Goal: Navigation & Orientation: Find specific page/section

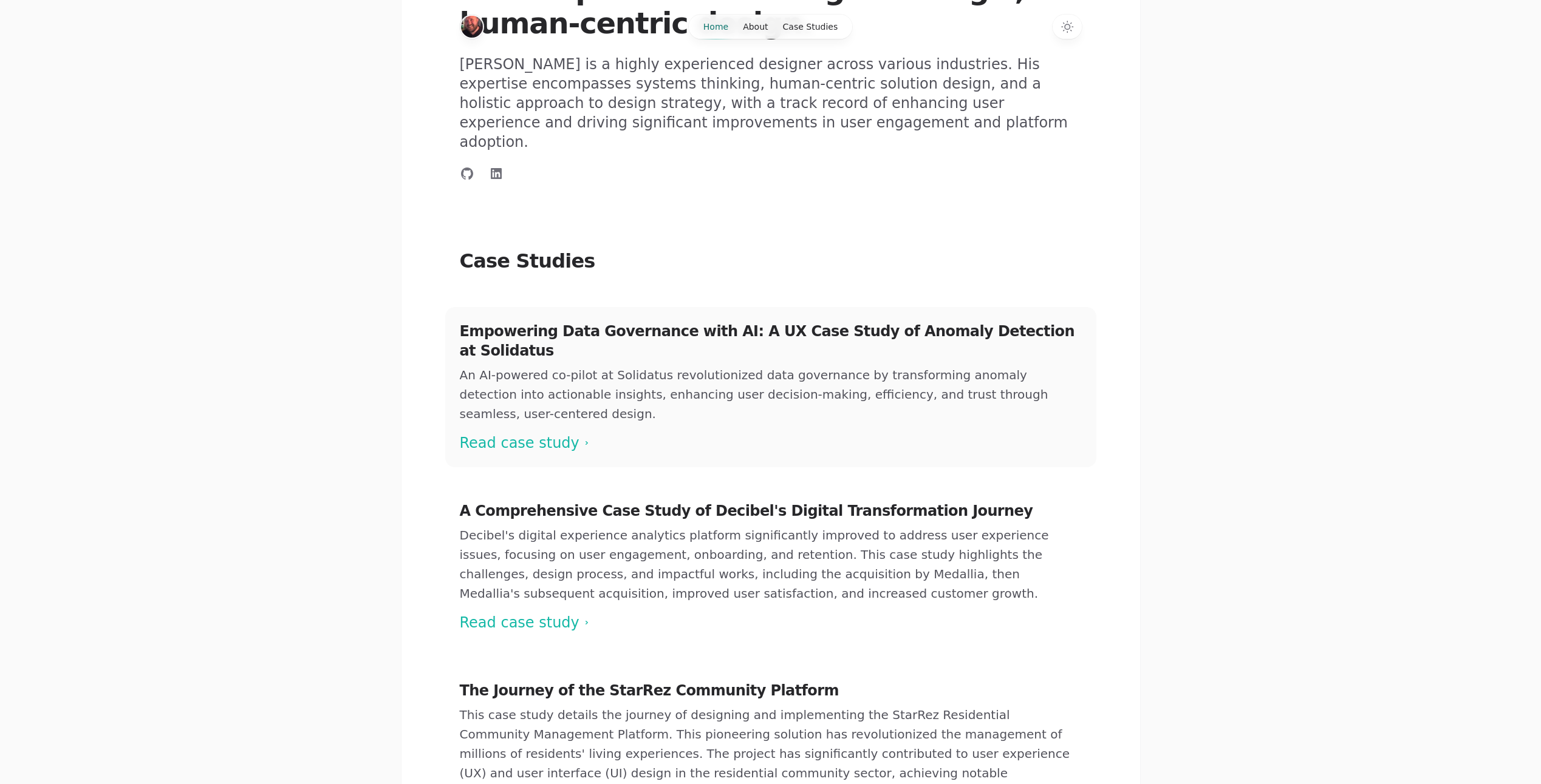
scroll to position [137, 0]
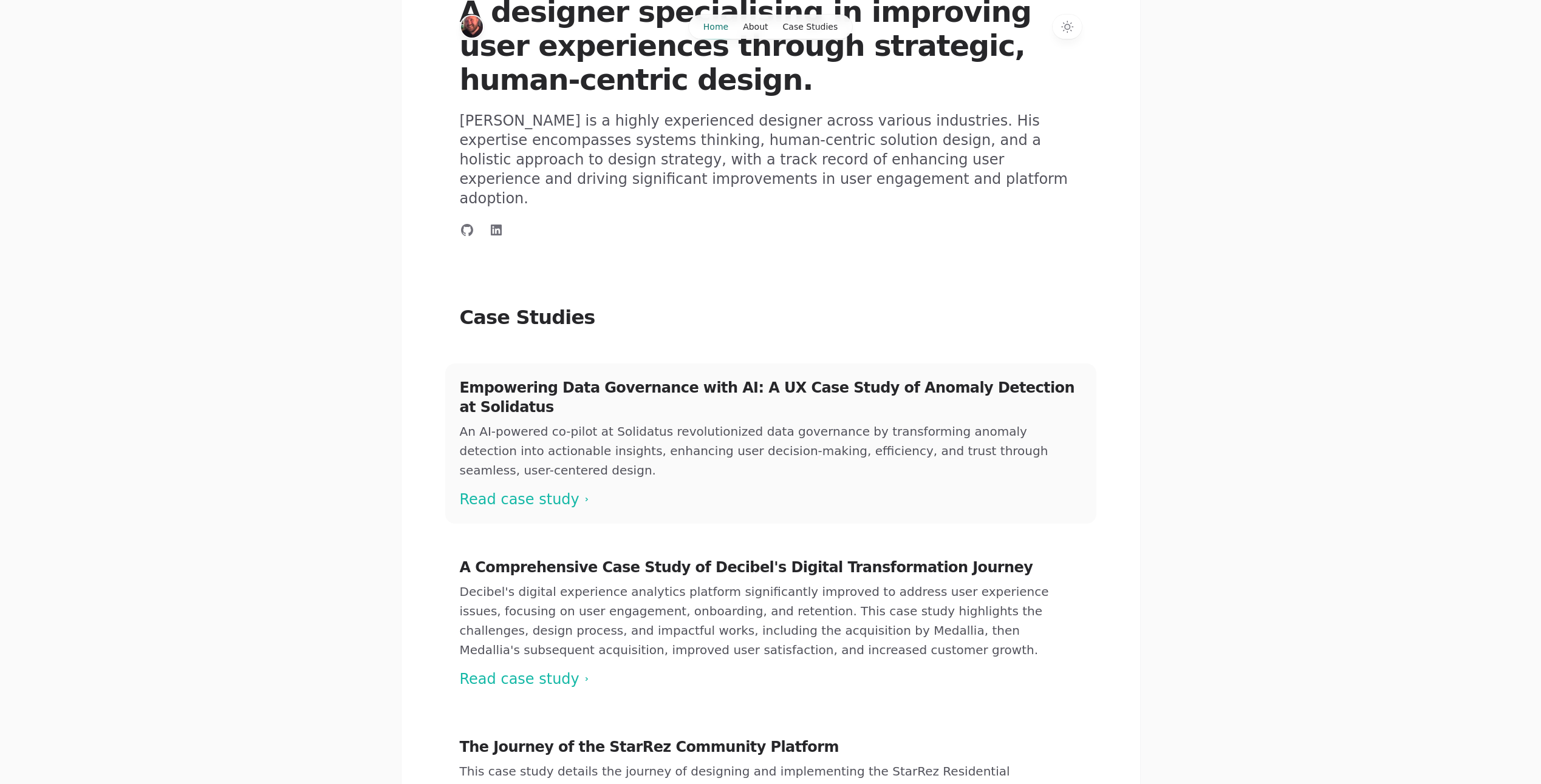
click at [475, 442] on span at bounding box center [770, 443] width 651 height 160
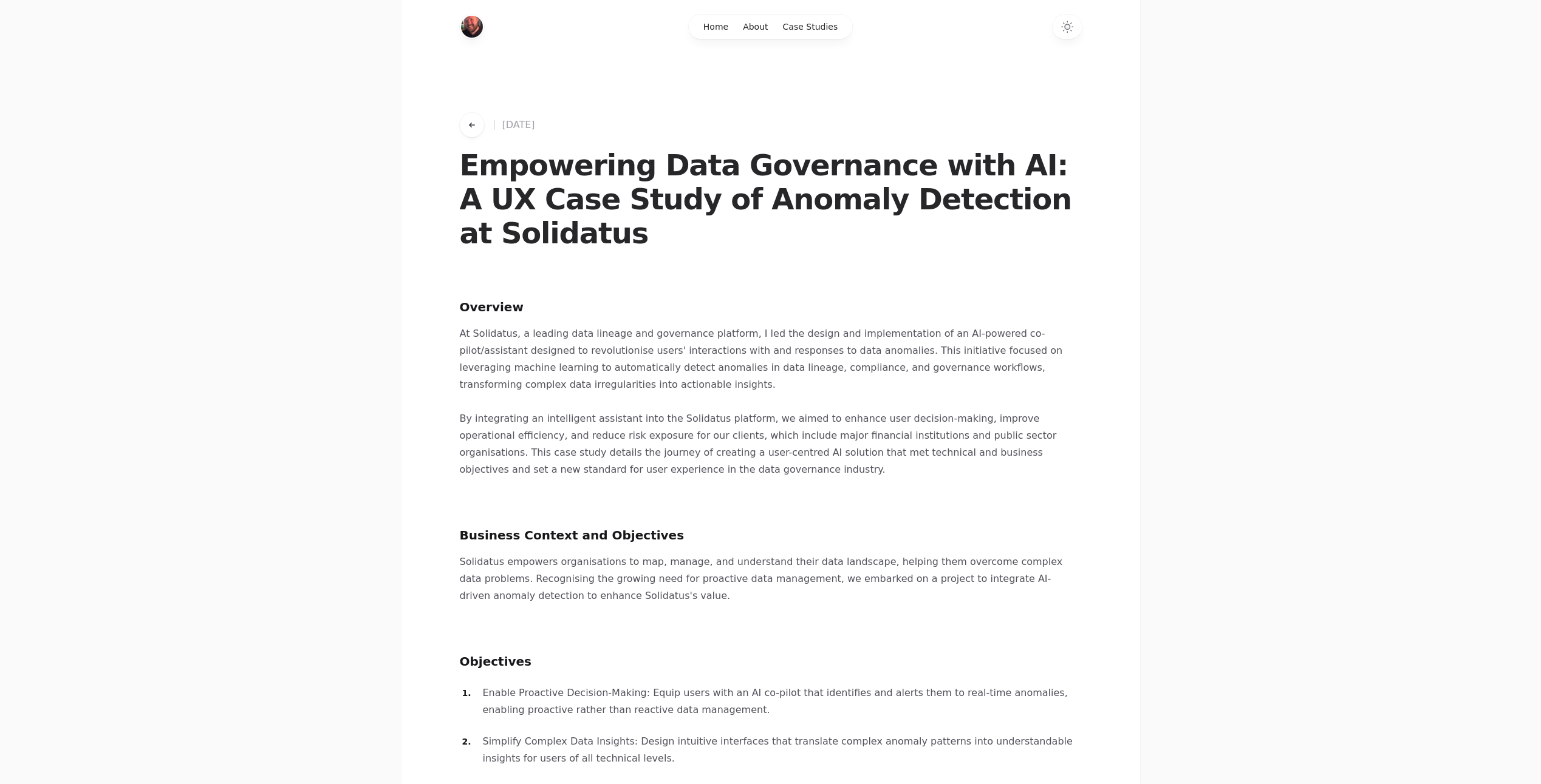
click at [464, 122] on button "Go back to works" at bounding box center [471, 124] width 24 height 24
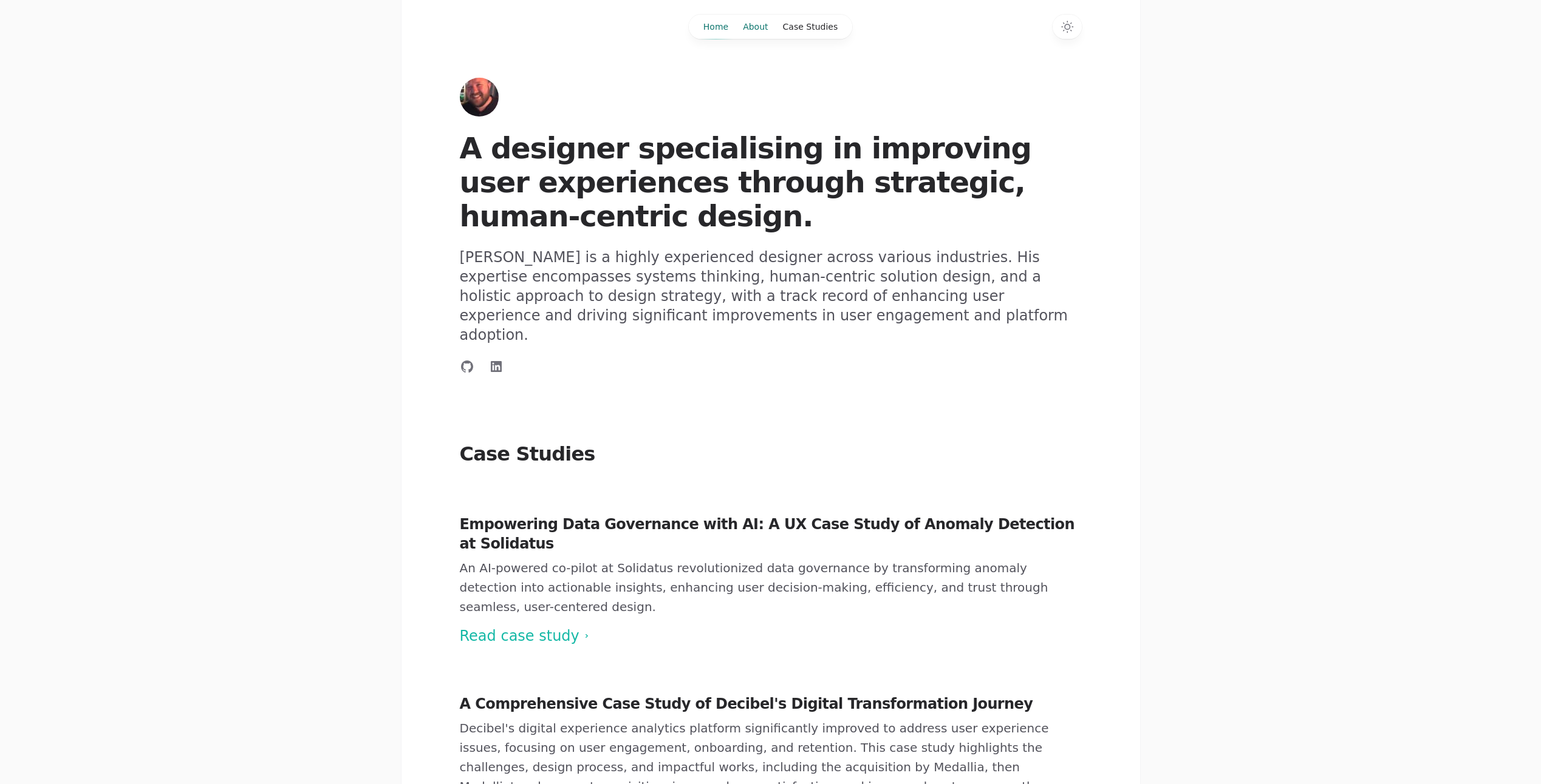
click at [746, 24] on link "About" at bounding box center [755, 26] width 40 height 24
